Goal: Task Accomplishment & Management: Complete application form

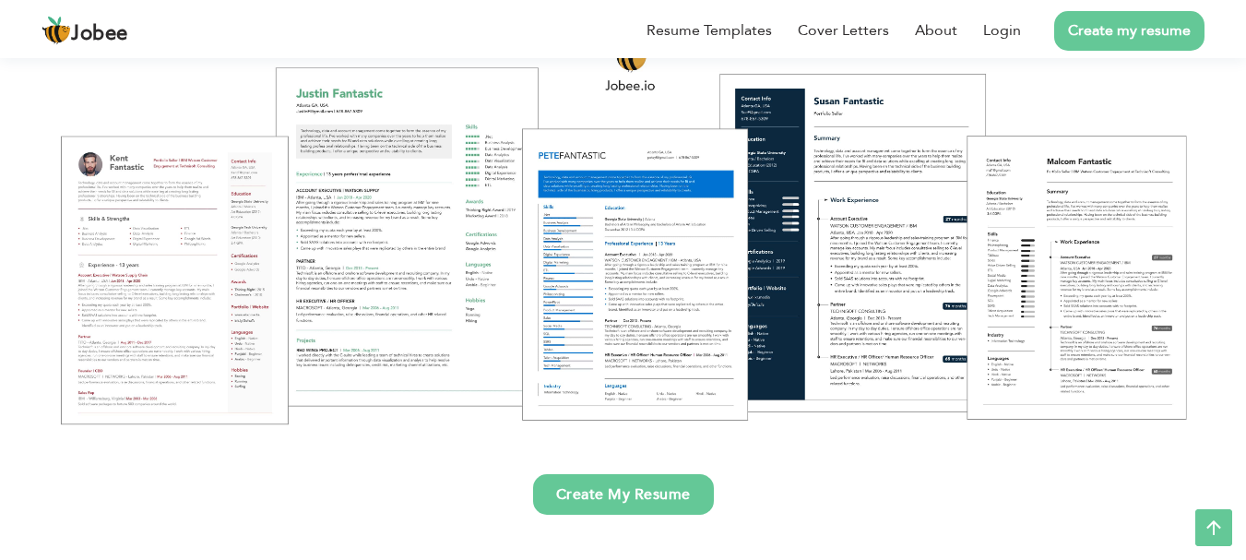
scroll to position [228, 0]
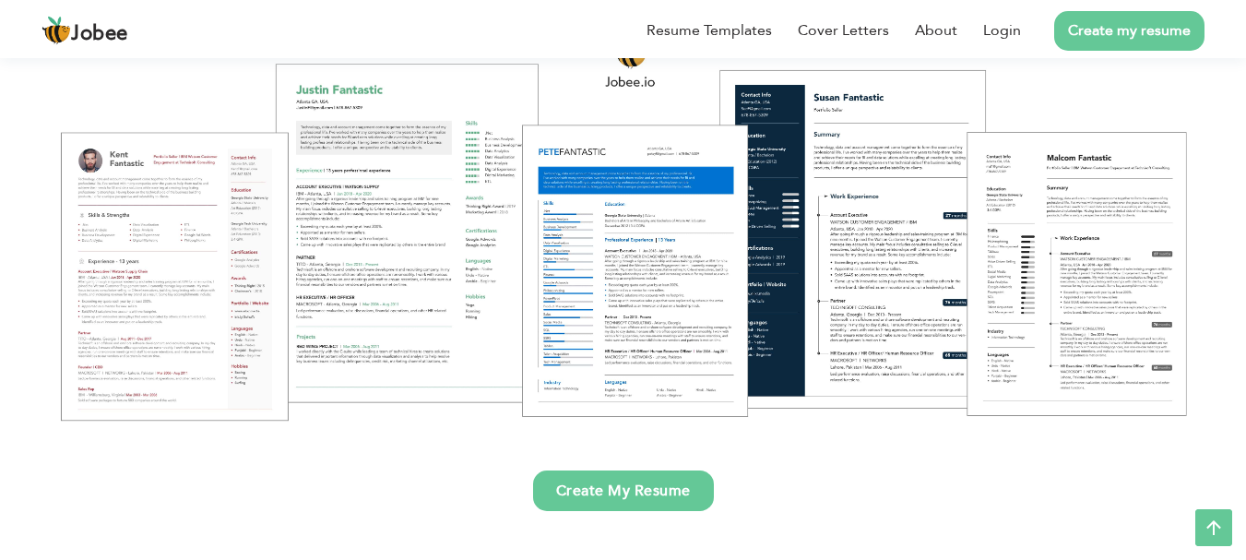
click at [269, 347] on div at bounding box center [623, 227] width 1219 height 431
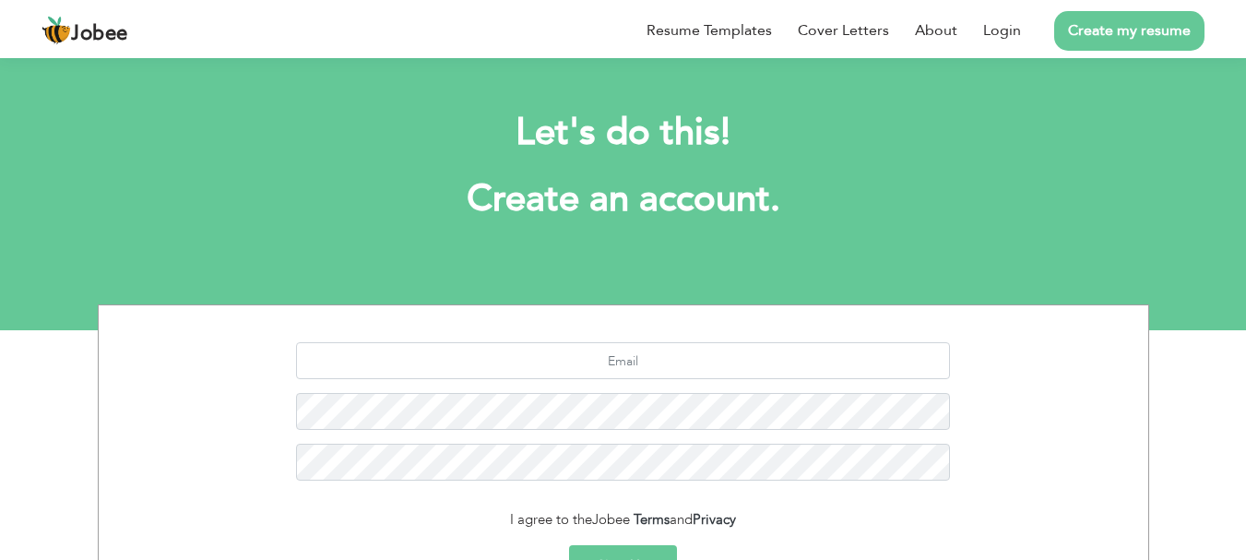
scroll to position [206, 0]
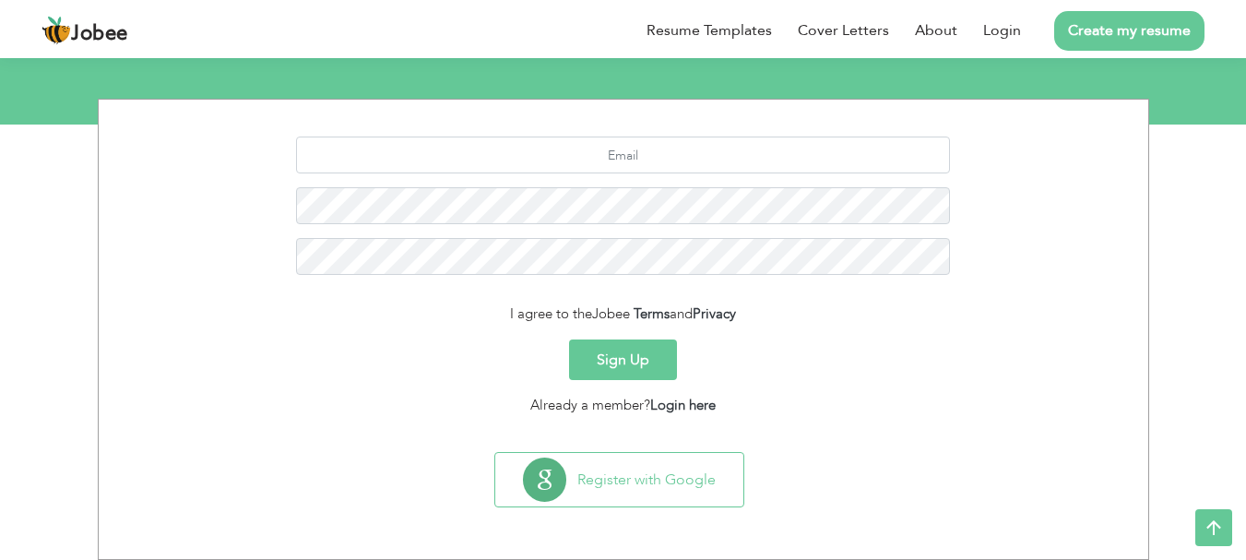
drag, startPoint x: 0, startPoint y: 0, endPoint x: 468, endPoint y: 374, distance: 598.7
click at [468, 374] on div "Sign Up" at bounding box center [624, 360] width 1022 height 41
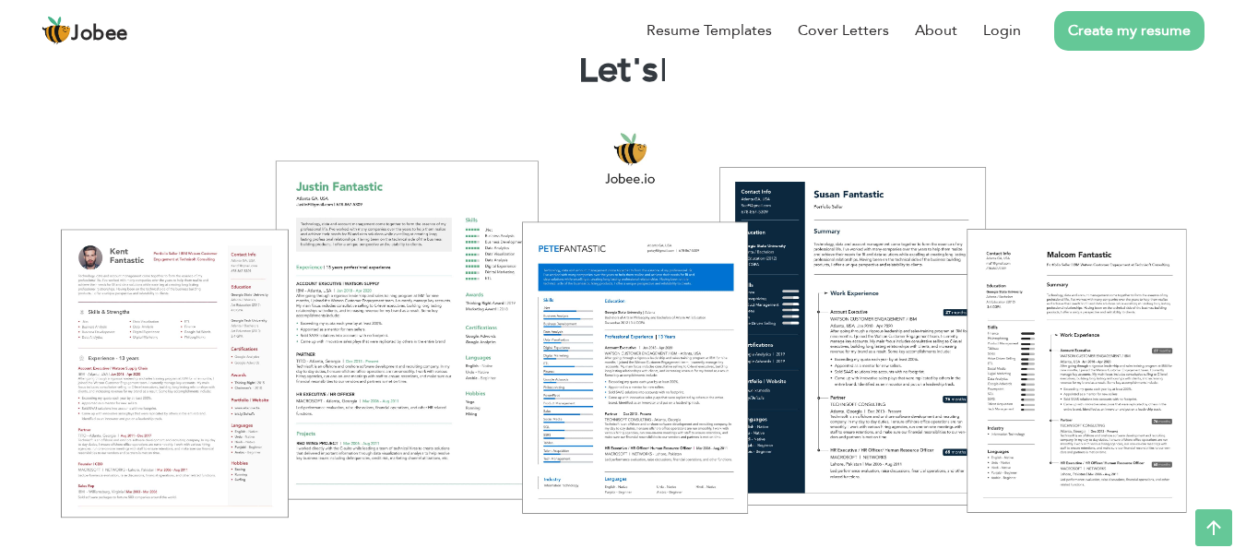
scroll to position [54, 0]
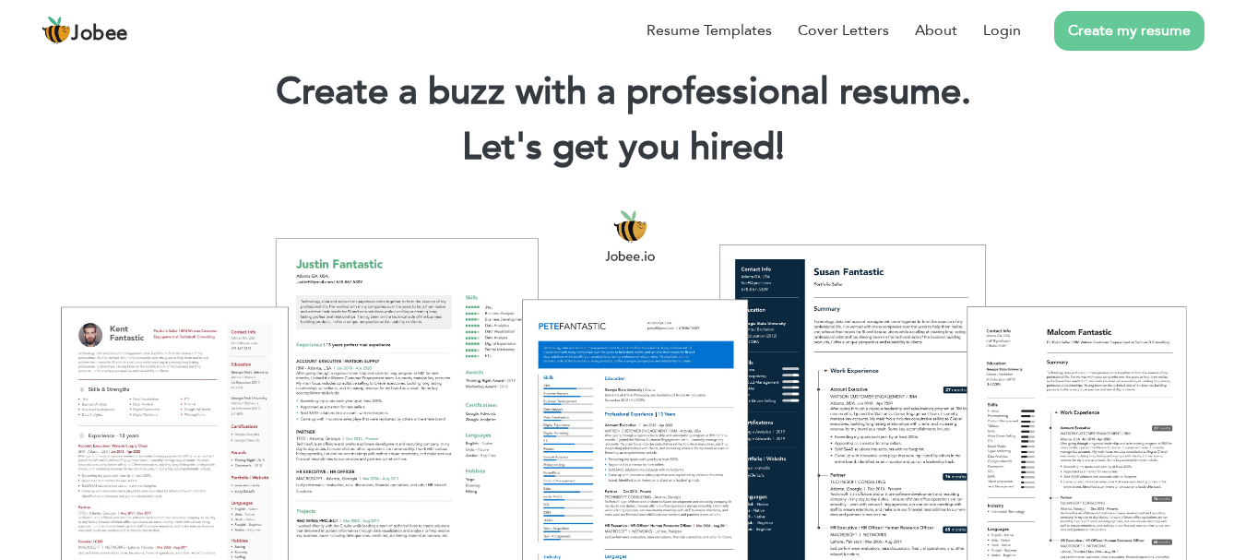
drag, startPoint x: 287, startPoint y: 78, endPoint x: 798, endPoint y: 148, distance: 515.9
click at [798, 148] on div "Create a buzz with a professional resume. Let's get you hired! |" at bounding box center [623, 123] width 1219 height 111
click at [798, 148] on h2 "Let's get you hired! |" at bounding box center [623, 148] width 1191 height 48
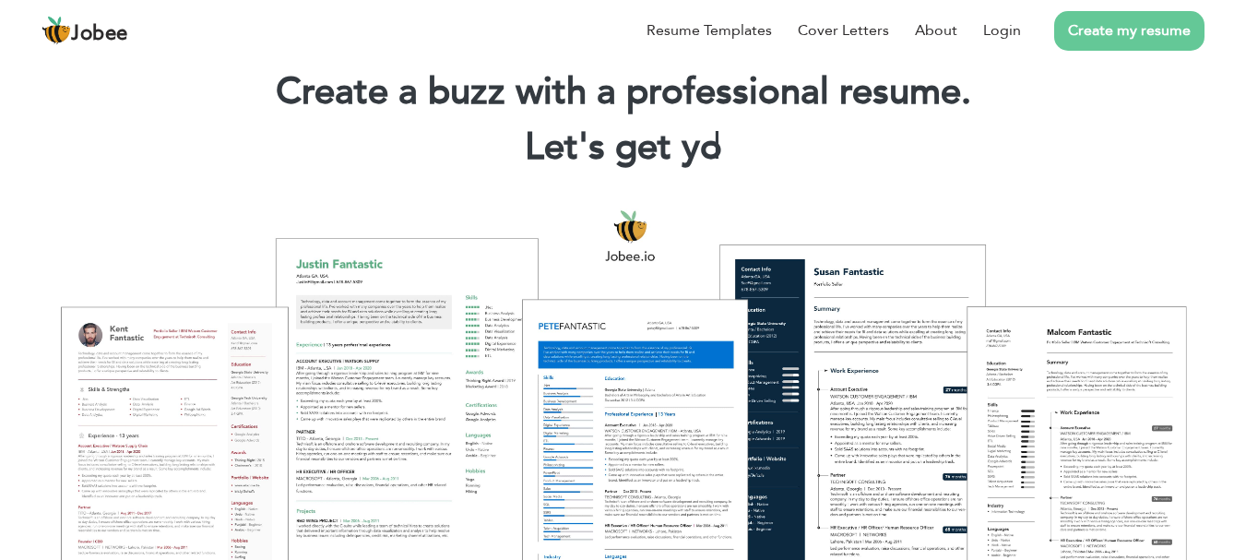
drag, startPoint x: 798, startPoint y: 148, endPoint x: 815, endPoint y: 142, distance: 17.5
click at [815, 142] on h2 "Let's get yo |" at bounding box center [623, 148] width 1191 height 48
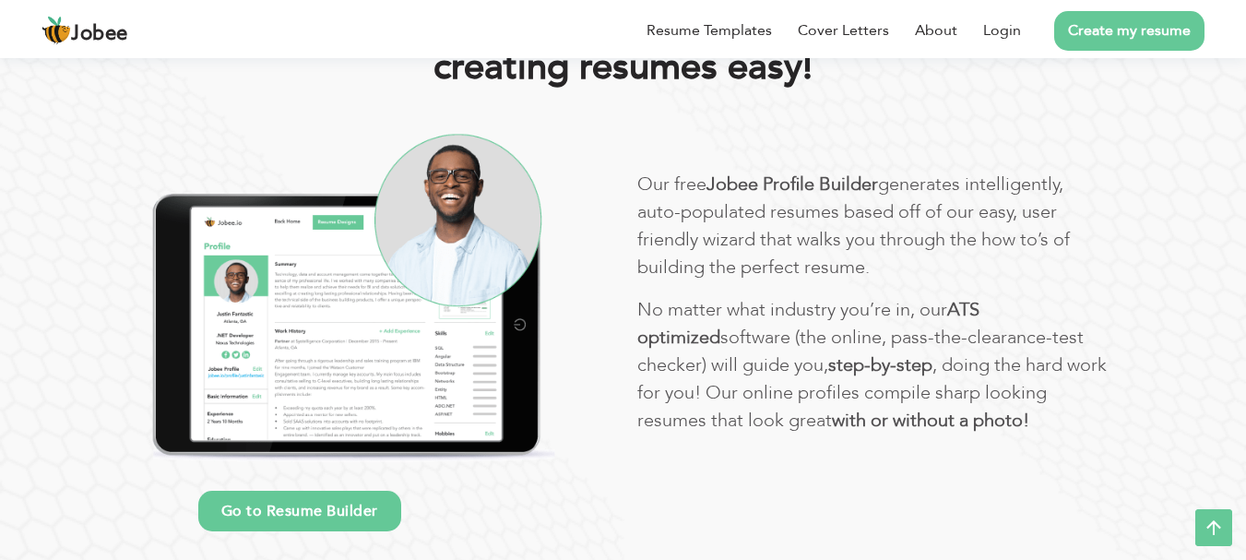
scroll to position [1022, 0]
